Goal: Browse casually

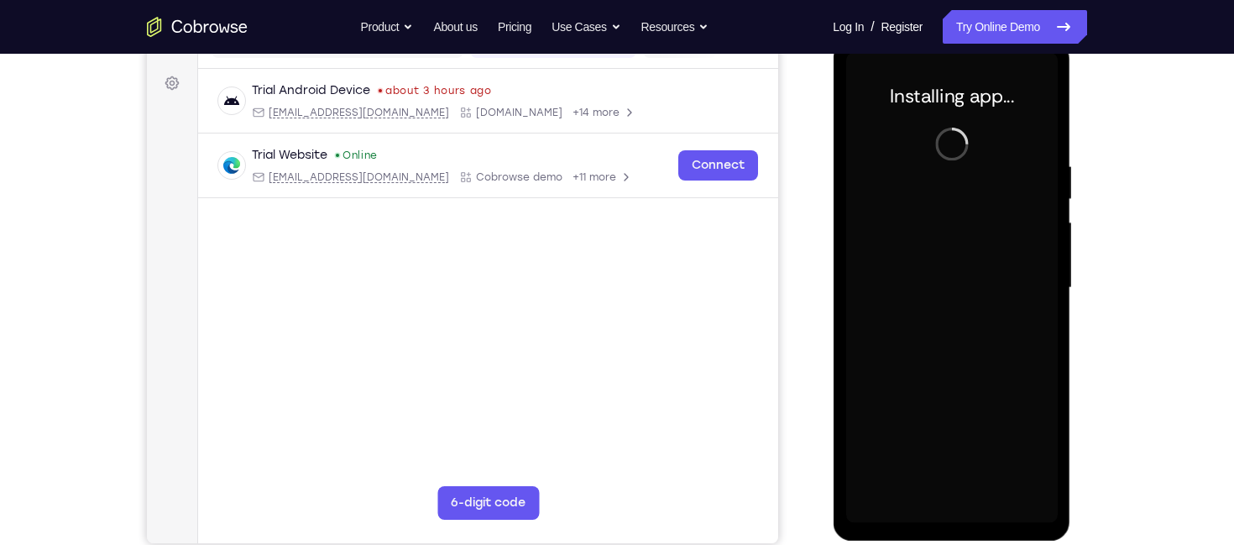
scroll to position [237, 0]
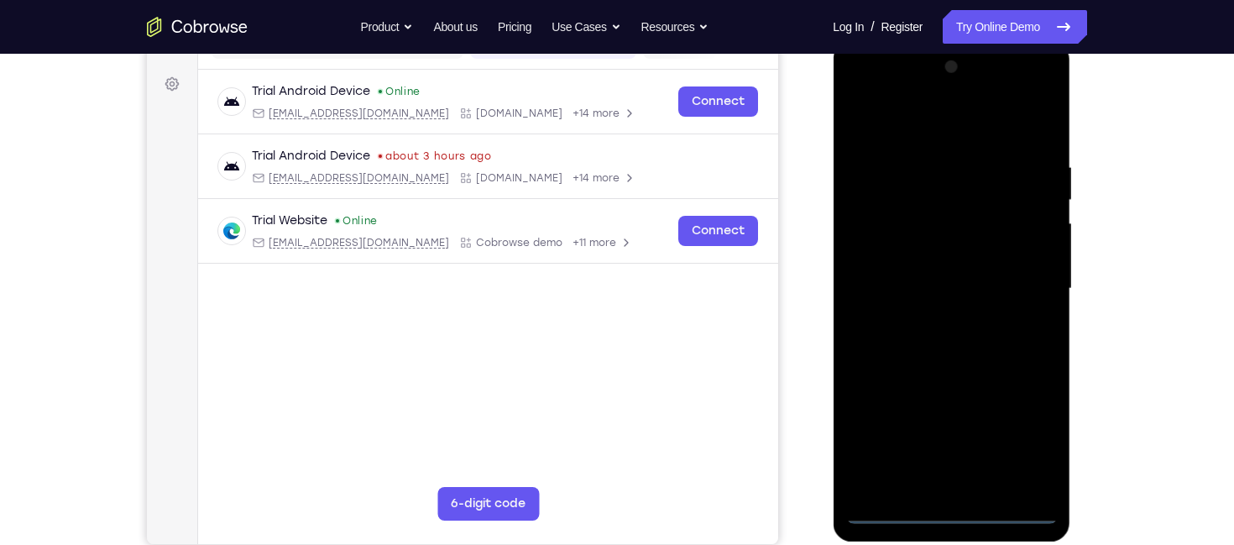
click at [942, 511] on div at bounding box center [952, 289] width 212 height 470
click at [1021, 438] on div at bounding box center [952, 289] width 212 height 470
click at [952, 128] on div at bounding box center [952, 289] width 212 height 470
click at [1013, 272] on div at bounding box center [952, 289] width 212 height 470
click at [932, 324] on div at bounding box center [952, 289] width 212 height 470
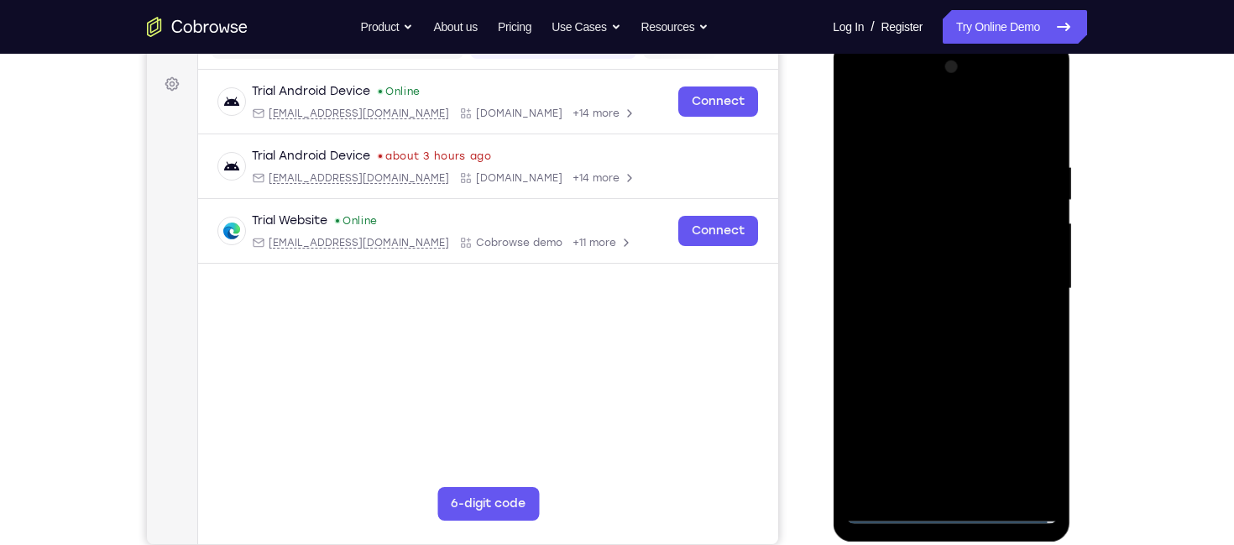
click at [936, 262] on div at bounding box center [952, 289] width 212 height 470
click at [941, 253] on div at bounding box center [952, 289] width 212 height 470
click at [948, 284] on div at bounding box center [952, 289] width 212 height 470
click at [963, 348] on div at bounding box center [952, 289] width 212 height 470
click at [965, 335] on div at bounding box center [952, 289] width 212 height 470
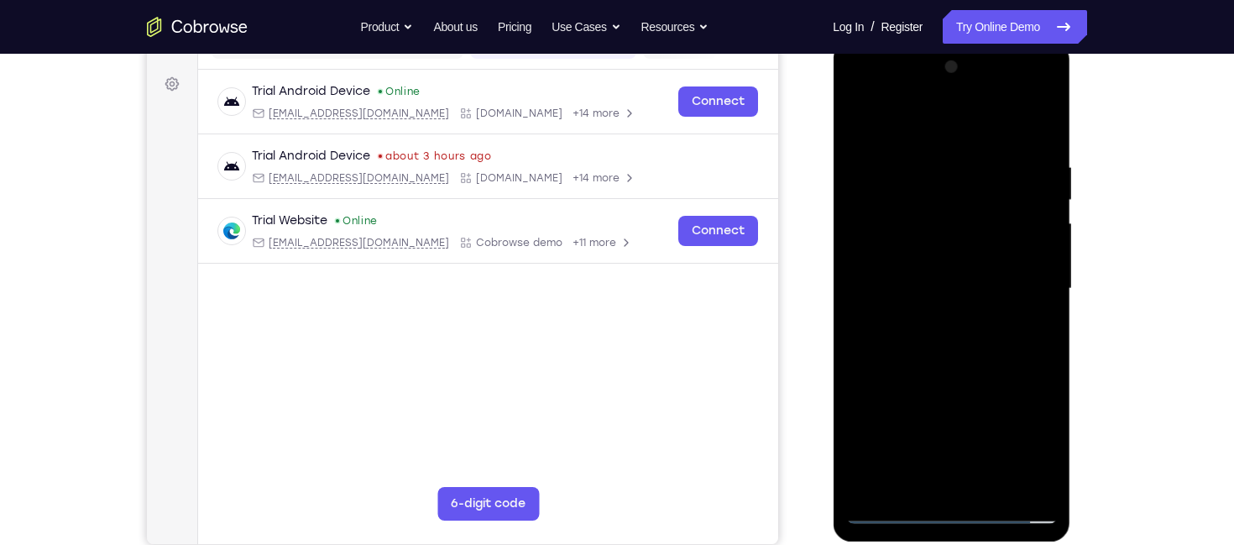
click at [959, 347] on div at bounding box center [952, 289] width 212 height 470
click at [1039, 137] on div at bounding box center [952, 289] width 212 height 470
click at [1042, 149] on div at bounding box center [952, 289] width 212 height 470
click at [1034, 123] on div at bounding box center [952, 289] width 212 height 470
click at [993, 493] on div at bounding box center [952, 289] width 212 height 470
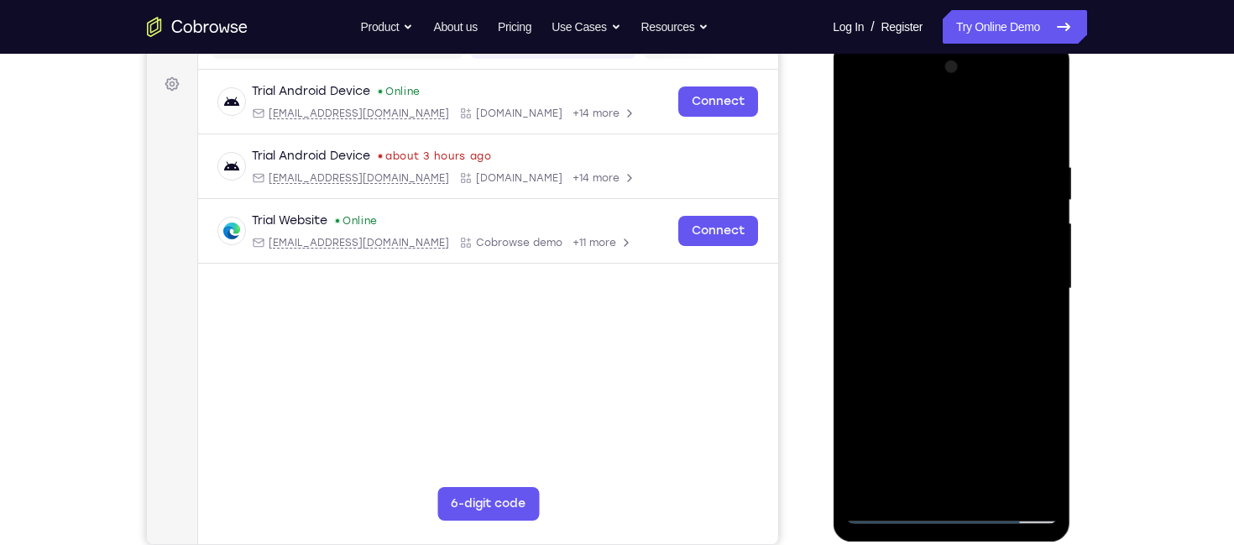
click at [983, 376] on div at bounding box center [952, 289] width 212 height 470
click at [973, 265] on div at bounding box center [952, 289] width 212 height 470
click at [862, 120] on div at bounding box center [952, 289] width 212 height 470
click at [862, 114] on div at bounding box center [952, 289] width 212 height 470
click at [920, 155] on div at bounding box center [952, 289] width 212 height 470
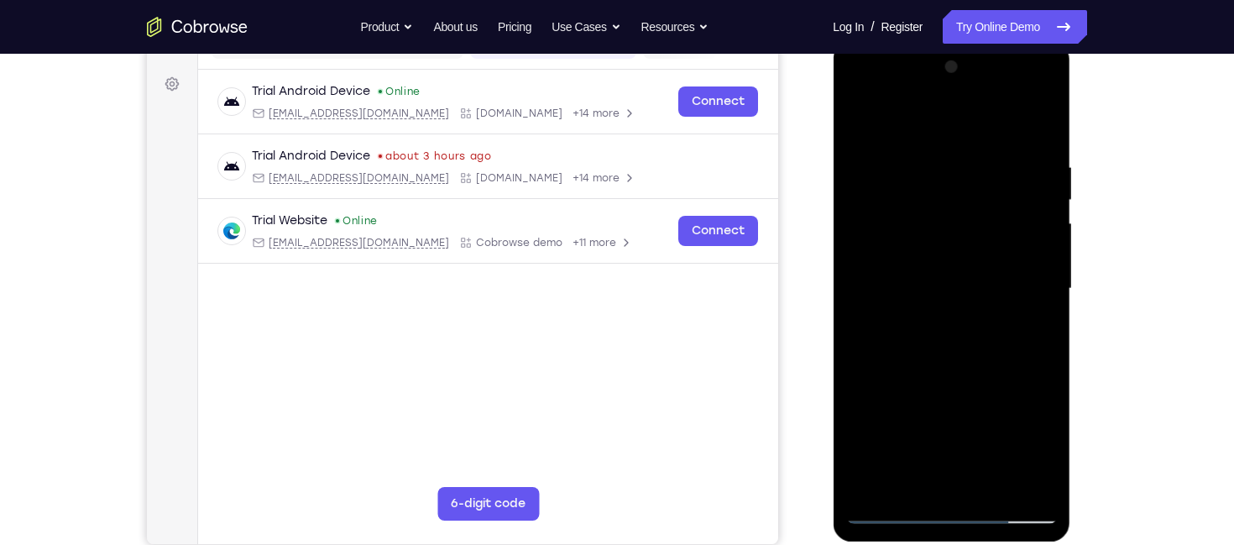
click at [1021, 208] on div at bounding box center [952, 289] width 212 height 470
click at [1029, 171] on div at bounding box center [952, 289] width 212 height 470
click at [1028, 238] on div at bounding box center [952, 289] width 212 height 470
click at [1034, 265] on div at bounding box center [952, 289] width 212 height 470
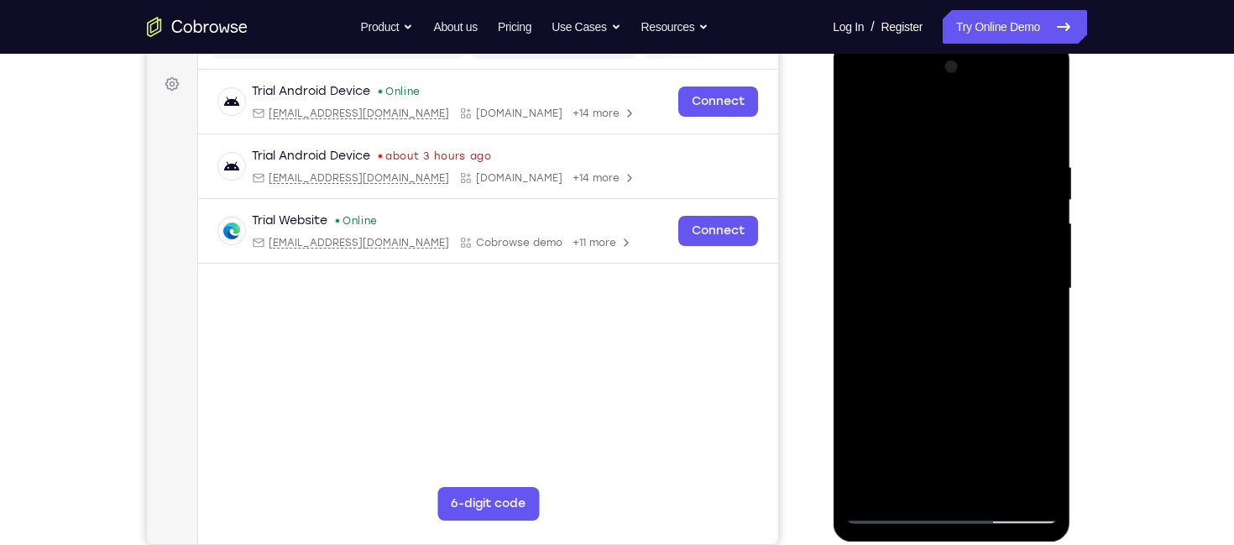
click at [1034, 127] on div at bounding box center [952, 289] width 212 height 470
drag, startPoint x: 953, startPoint y: 232, endPoint x: 943, endPoint y: 476, distance: 244.6
click at [943, 476] on div at bounding box center [952, 289] width 212 height 470
click at [930, 157] on div at bounding box center [952, 289] width 212 height 470
click at [1042, 227] on div at bounding box center [952, 289] width 212 height 470
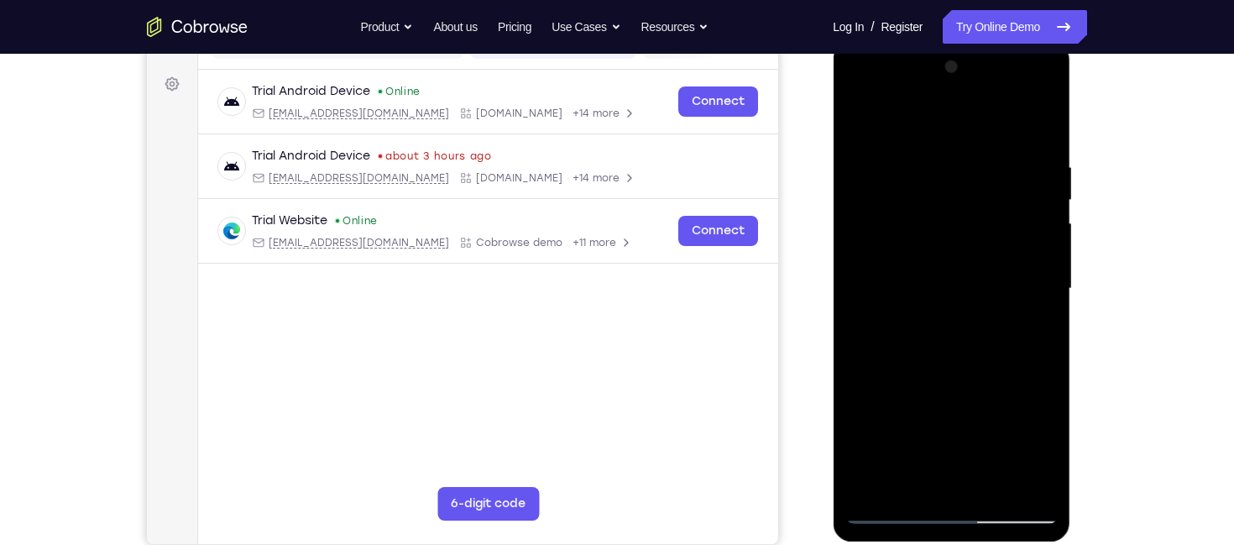
click at [1035, 272] on div at bounding box center [952, 289] width 212 height 470
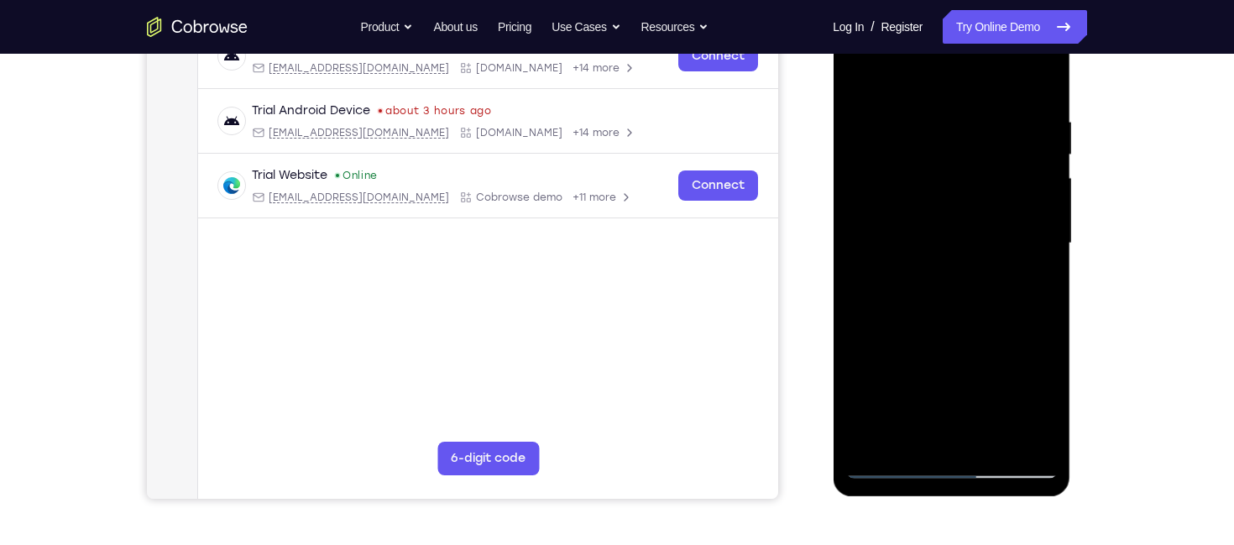
scroll to position [284, 0]
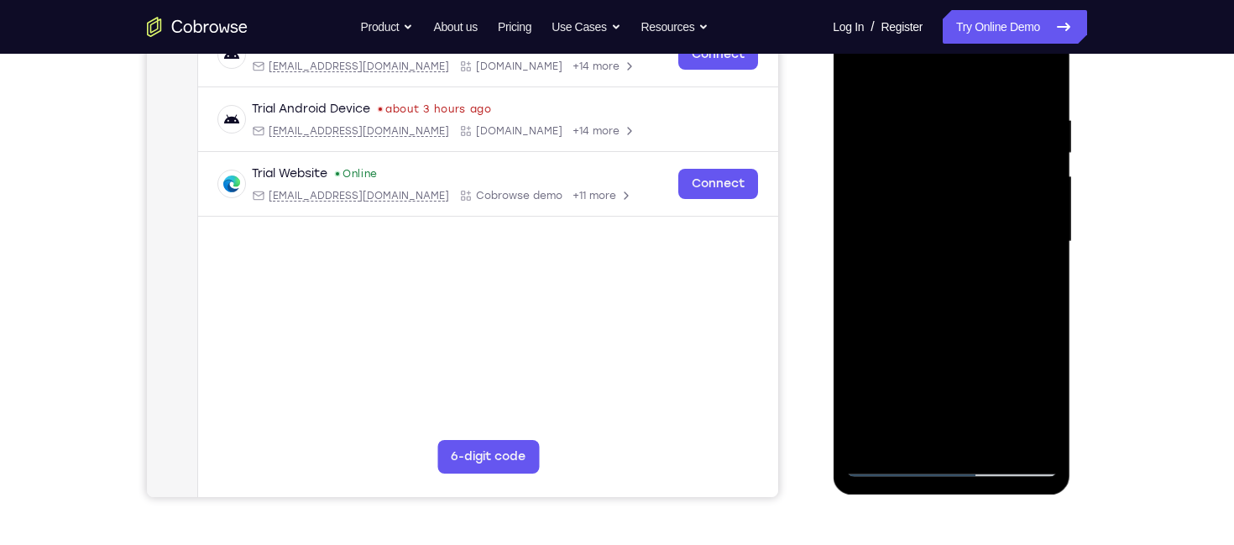
click at [1035, 272] on div at bounding box center [952, 242] width 212 height 470
click at [1036, 242] on div at bounding box center [952, 242] width 212 height 470
click at [1034, 223] on div at bounding box center [952, 242] width 212 height 470
click at [1038, 81] on div at bounding box center [952, 242] width 212 height 470
drag, startPoint x: 998, startPoint y: 215, endPoint x: 971, endPoint y: 427, distance: 214.2
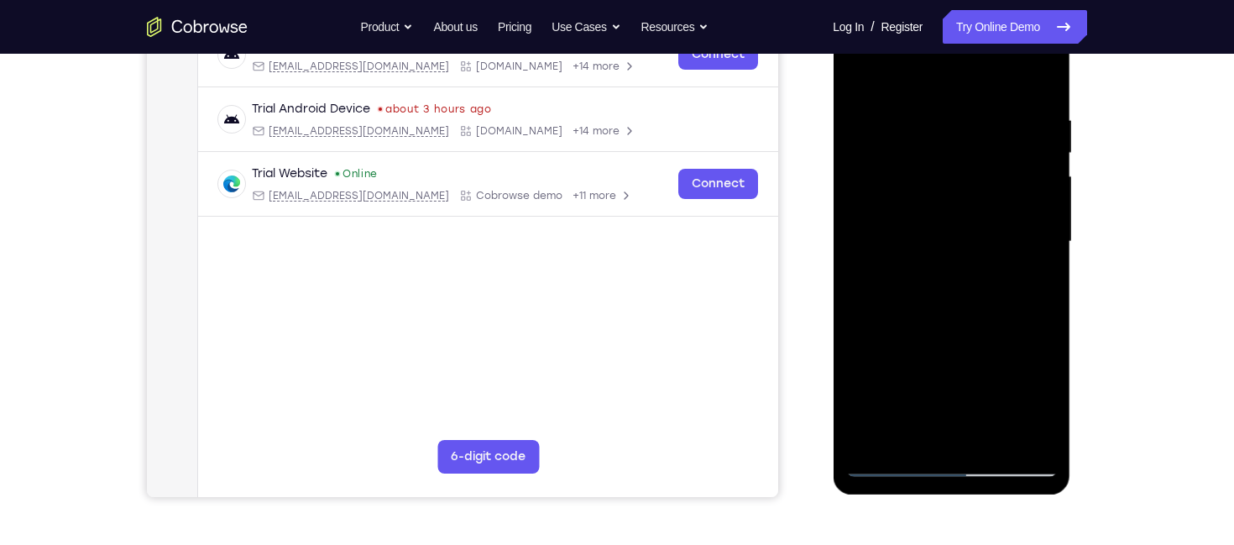
click at [971, 427] on div at bounding box center [952, 242] width 212 height 470
click at [951, 292] on div at bounding box center [952, 242] width 212 height 470
